Goal: Task Accomplishment & Management: Use online tool/utility

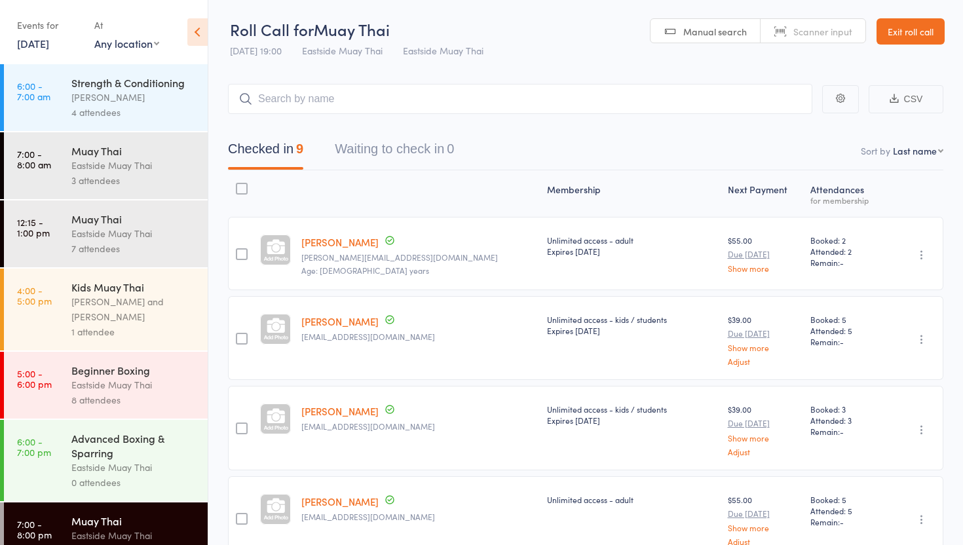
click at [927, 35] on link "Exit roll call" at bounding box center [910, 31] width 68 height 26
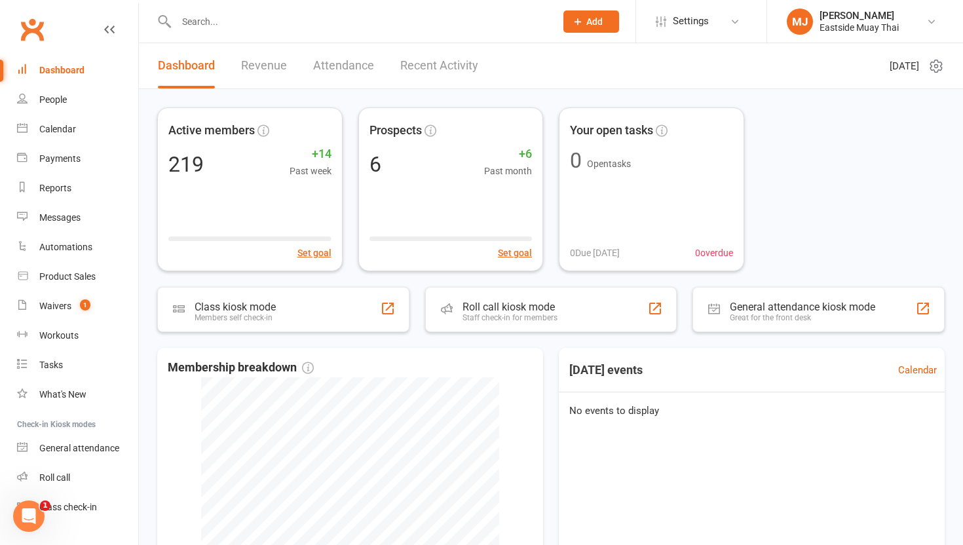
click at [249, 58] on link "Revenue" at bounding box center [264, 65] width 46 height 45
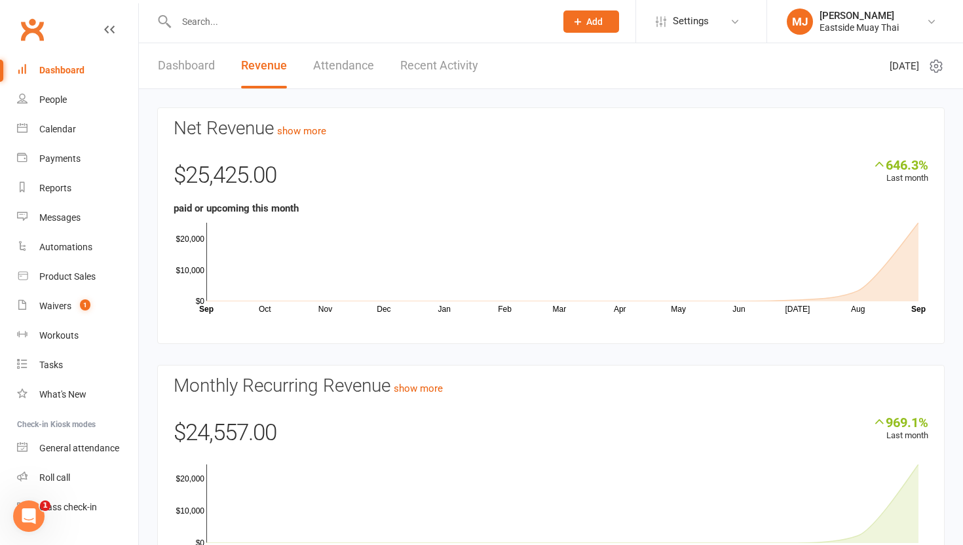
click at [355, 67] on link "Attendance" at bounding box center [343, 65] width 61 height 45
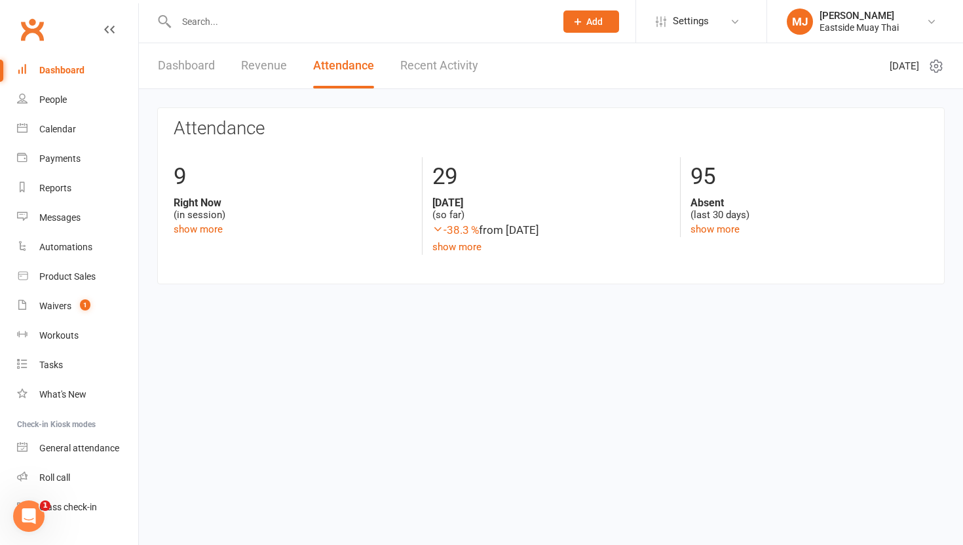
click at [427, 67] on link "Recent Activity" at bounding box center [439, 65] width 78 height 45
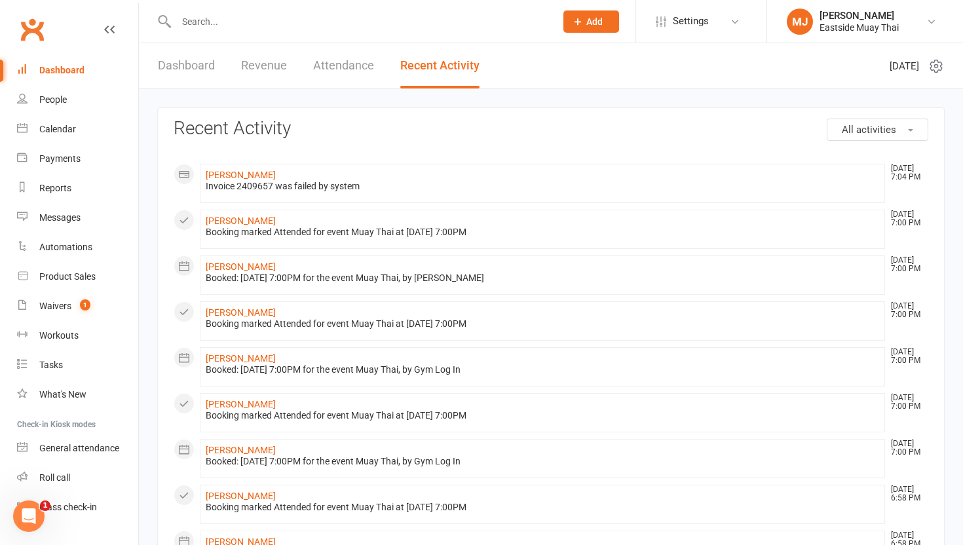
click at [369, 74] on link "Attendance" at bounding box center [343, 65] width 61 height 45
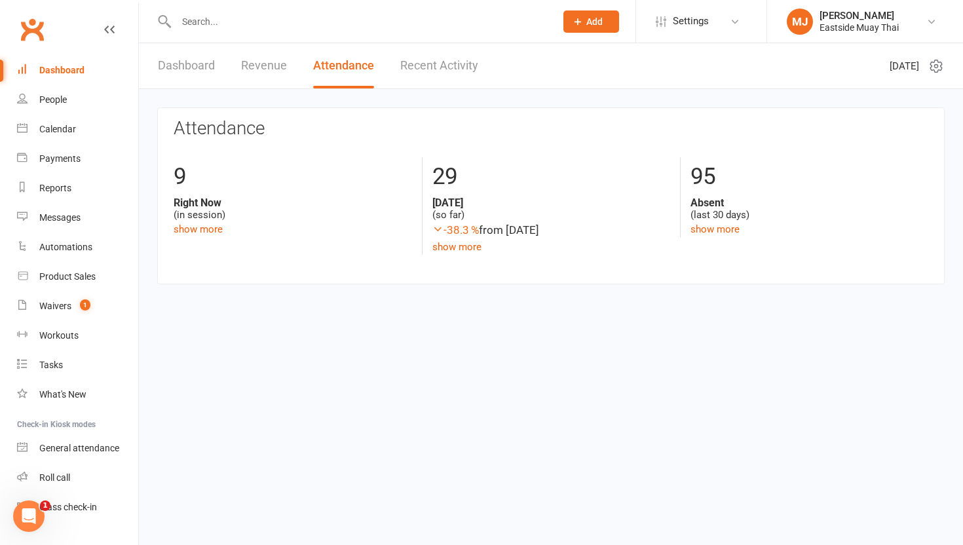
click at [179, 58] on link "Dashboard" at bounding box center [186, 65] width 57 height 45
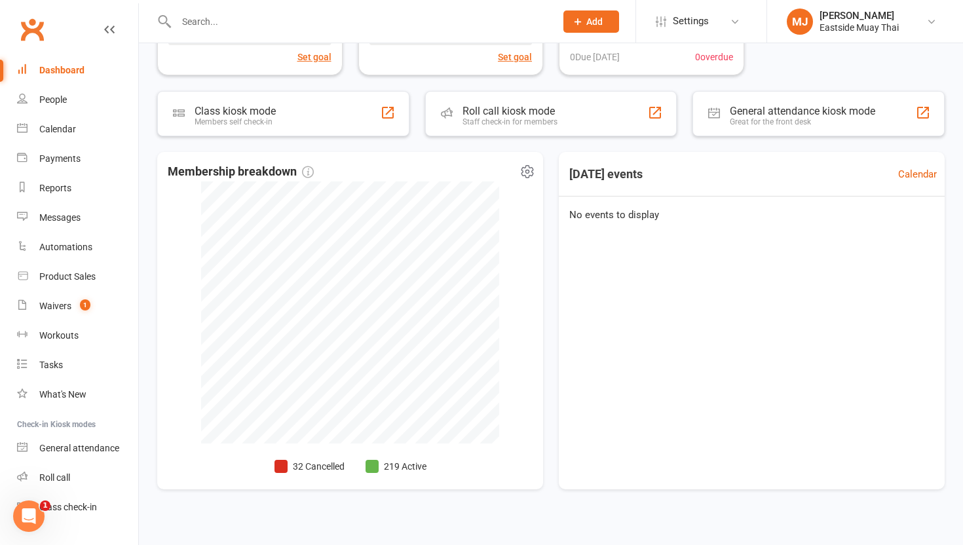
scroll to position [194, 0]
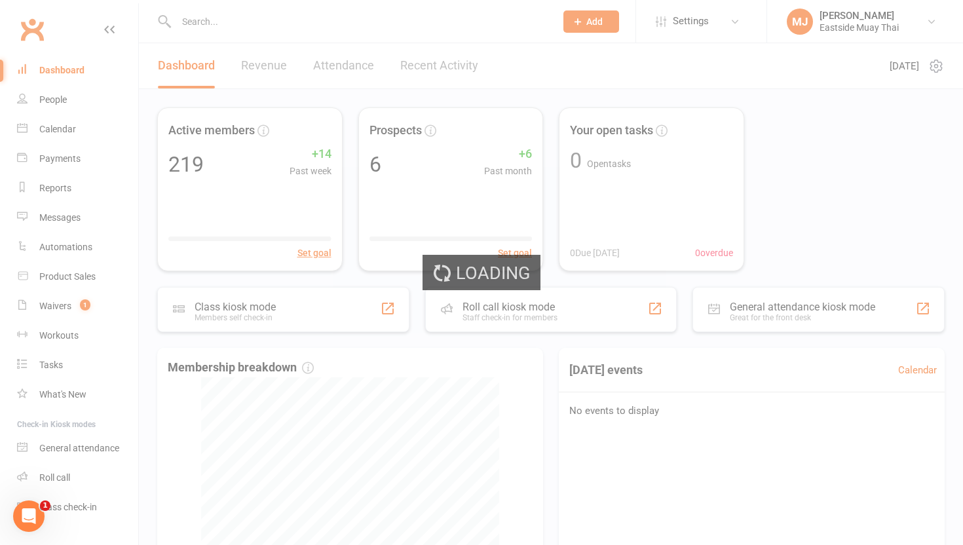
select select "no_trial"
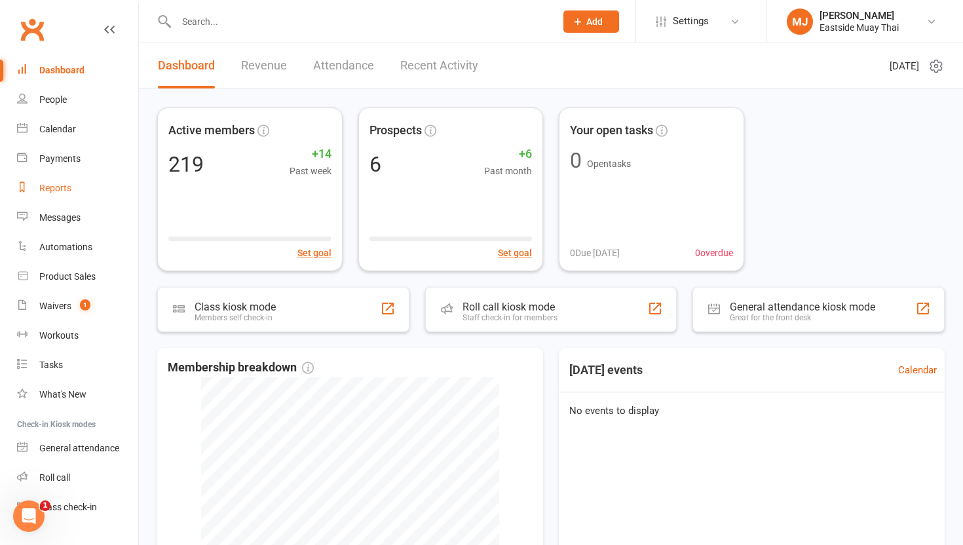
click at [46, 189] on div "Reports" at bounding box center [55, 188] width 32 height 10
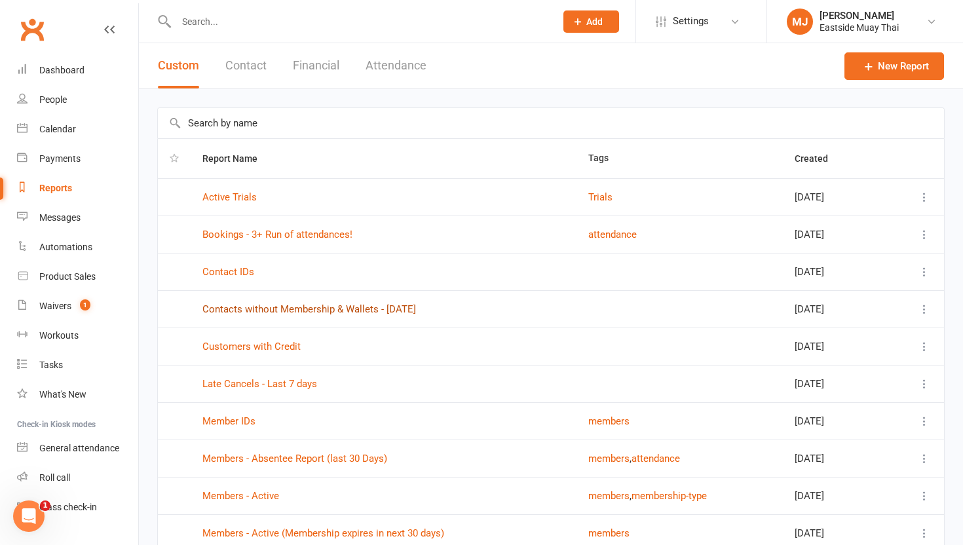
click at [334, 308] on link "Contacts without Membership & Wallets - [DATE]" at bounding box center [308, 309] width 213 height 12
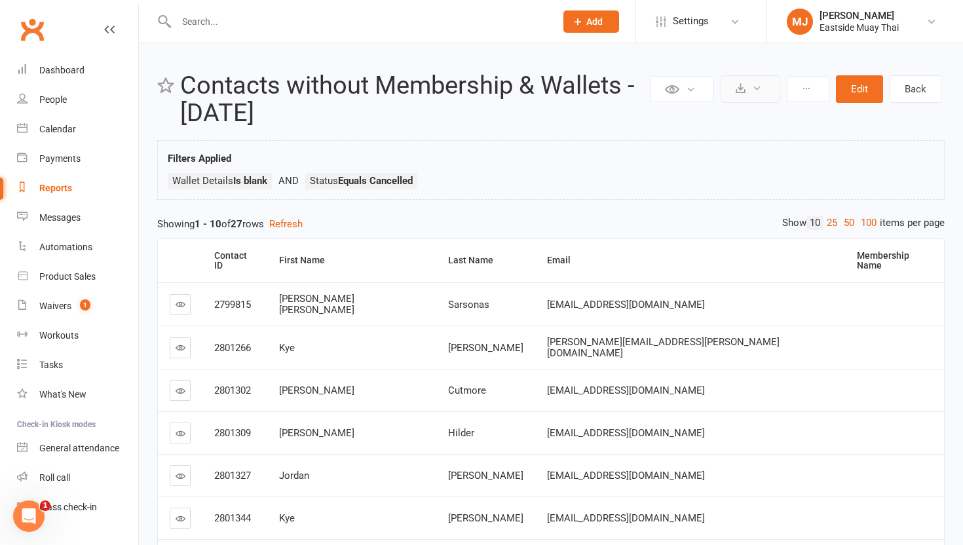
click at [739, 92] on icon at bounding box center [740, 88] width 10 height 10
click at [709, 120] on link "Export to CSV" at bounding box center [711, 120] width 138 height 26
